Goal: Entertainment & Leisure: Consume media (video, audio)

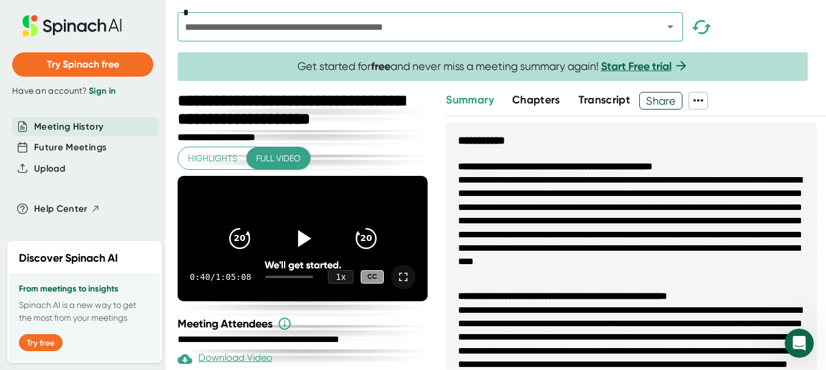
click at [396, 283] on icon at bounding box center [403, 276] width 15 height 15
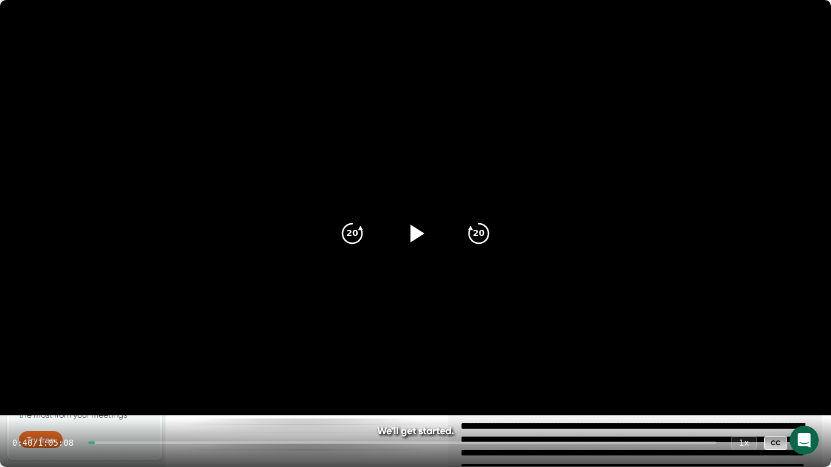
click at [413, 231] on icon at bounding box center [417, 233] width 14 height 18
click at [112, 369] on div at bounding box center [402, 442] width 628 height 2
click at [106, 369] on div "2:07 / 1:05:08 1 x CC" at bounding box center [415, 442] width 831 height 49
click at [108, 369] on div "2:09 / 1:05:08 1 x CC" at bounding box center [415, 442] width 831 height 49
click at [105, 369] on div at bounding box center [98, 442] width 21 height 2
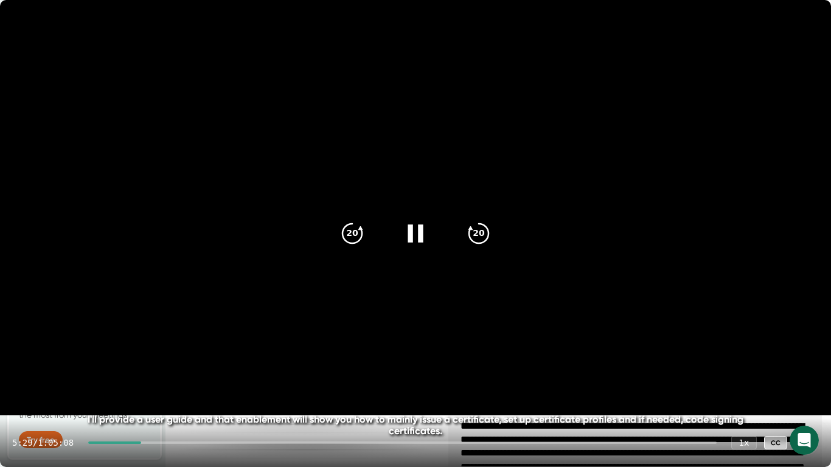
click at [112, 369] on div at bounding box center [114, 442] width 53 height 2
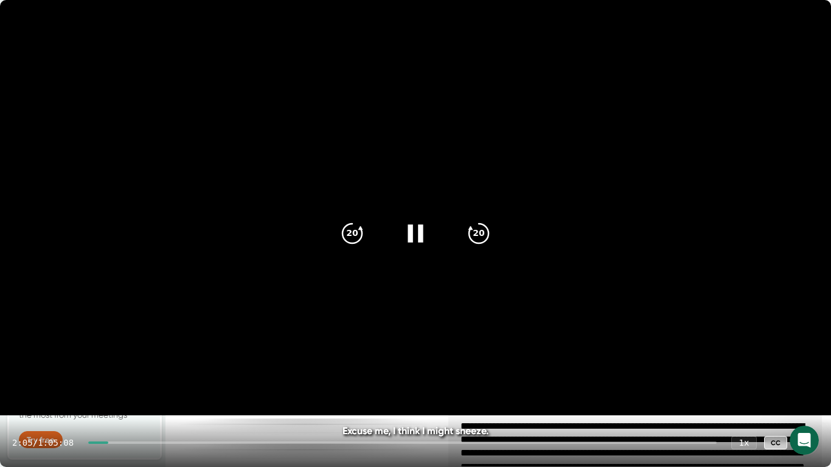
click at [106, 369] on div at bounding box center [98, 442] width 20 height 2
click at [413, 236] on icon at bounding box center [415, 233] width 30 height 30
